Goal: Information Seeking & Learning: Learn about a topic

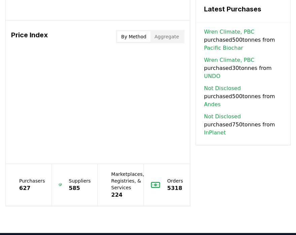
scroll to position [580, 0]
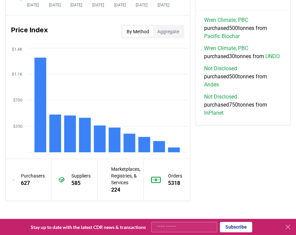
click at [135, 37] on button "By Method" at bounding box center [138, 31] width 31 height 11
click at [26, 37] on h3 "Price Index" at bounding box center [29, 31] width 37 height 13
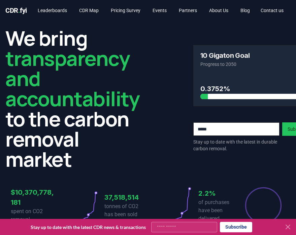
scroll to position [0, 0]
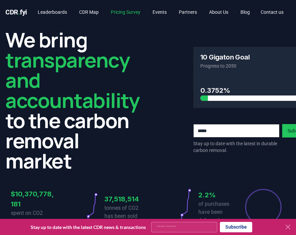
click at [138, 12] on link "Pricing Survey" at bounding box center [125, 12] width 40 height 12
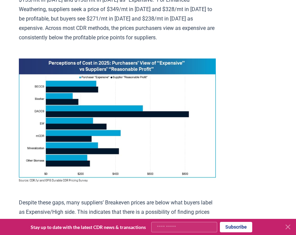
scroll to position [534, 0]
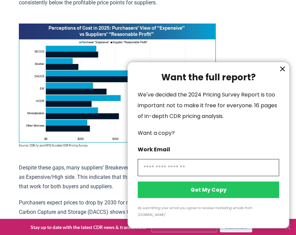
click at [281, 73] on icon "information" at bounding box center [282, 69] width 8 height 8
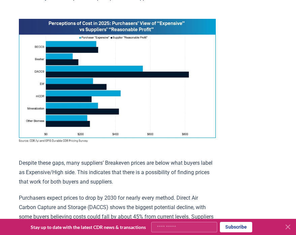
scroll to position [469, 0]
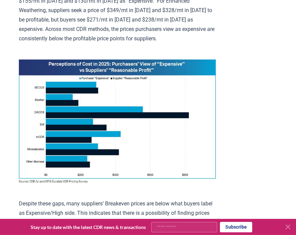
scroll to position [495, 0]
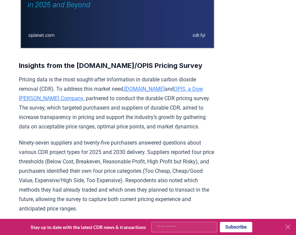
scroll to position [41, 0]
